Goal: Task Accomplishment & Management: Manage account settings

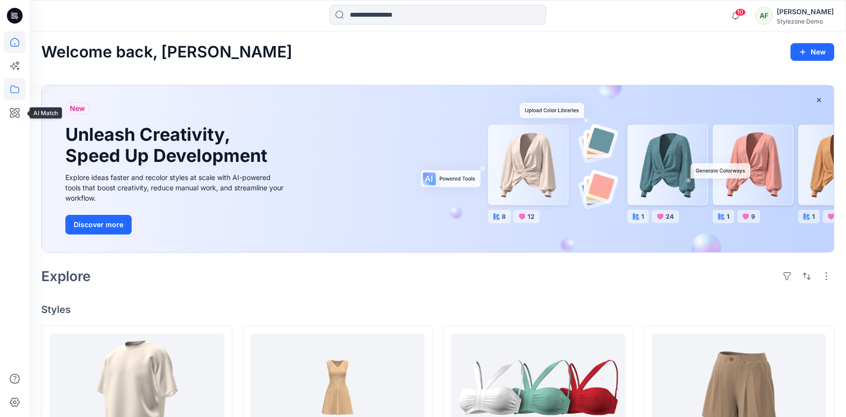
click at [9, 95] on icon at bounding box center [15, 90] width 22 height 22
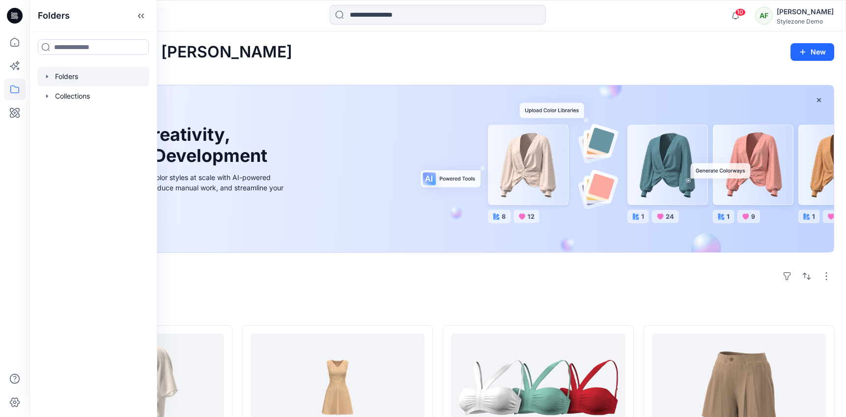
click at [72, 77] on div at bounding box center [93, 77] width 112 height 20
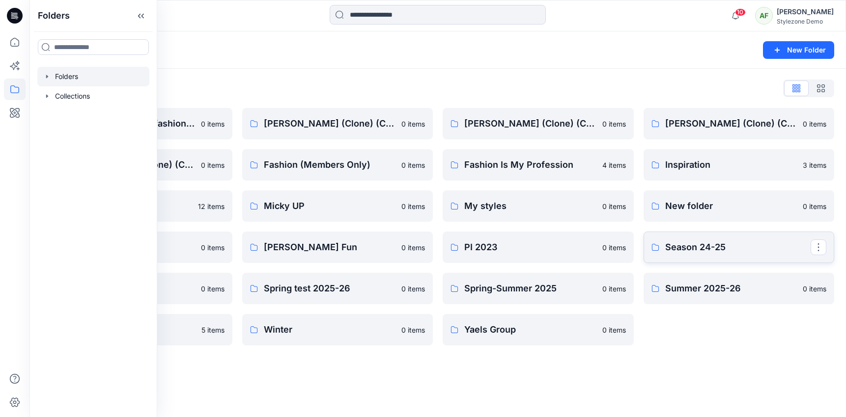
click at [689, 257] on link "Season 24-25" at bounding box center [738, 247] width 191 height 31
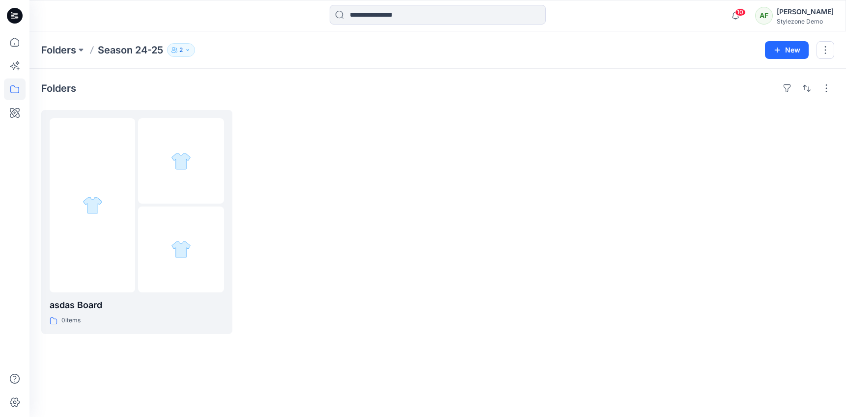
click at [183, 46] on p "2" at bounding box center [180, 50] width 3 height 11
click at [462, 247] on div at bounding box center [538, 222] width 191 height 224
click at [191, 51] on icon "button" at bounding box center [188, 50] width 6 height 6
click at [301, 77] on icon "Manage Users" at bounding box center [301, 78] width 4 height 8
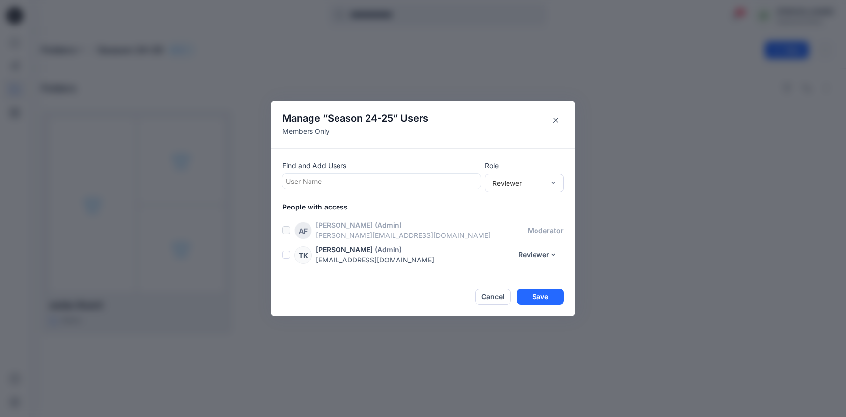
click at [287, 229] on label at bounding box center [286, 230] width 8 height 8
click at [286, 255] on span at bounding box center [286, 255] width 8 height 8
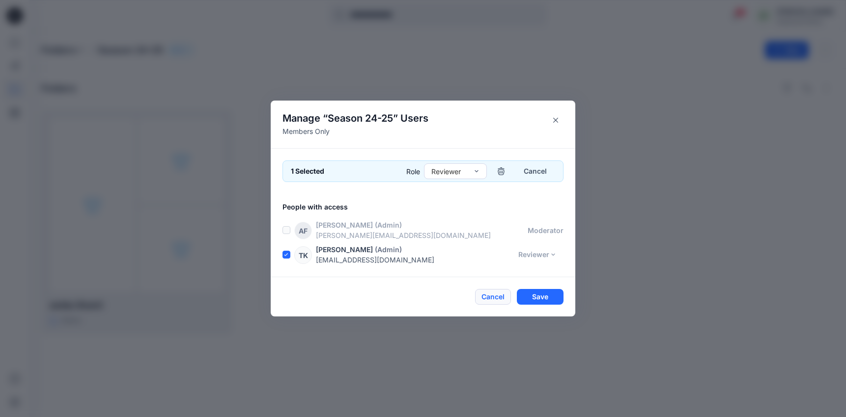
click at [494, 303] on button "Cancel" at bounding box center [493, 297] width 36 height 16
